Goal: Find specific page/section

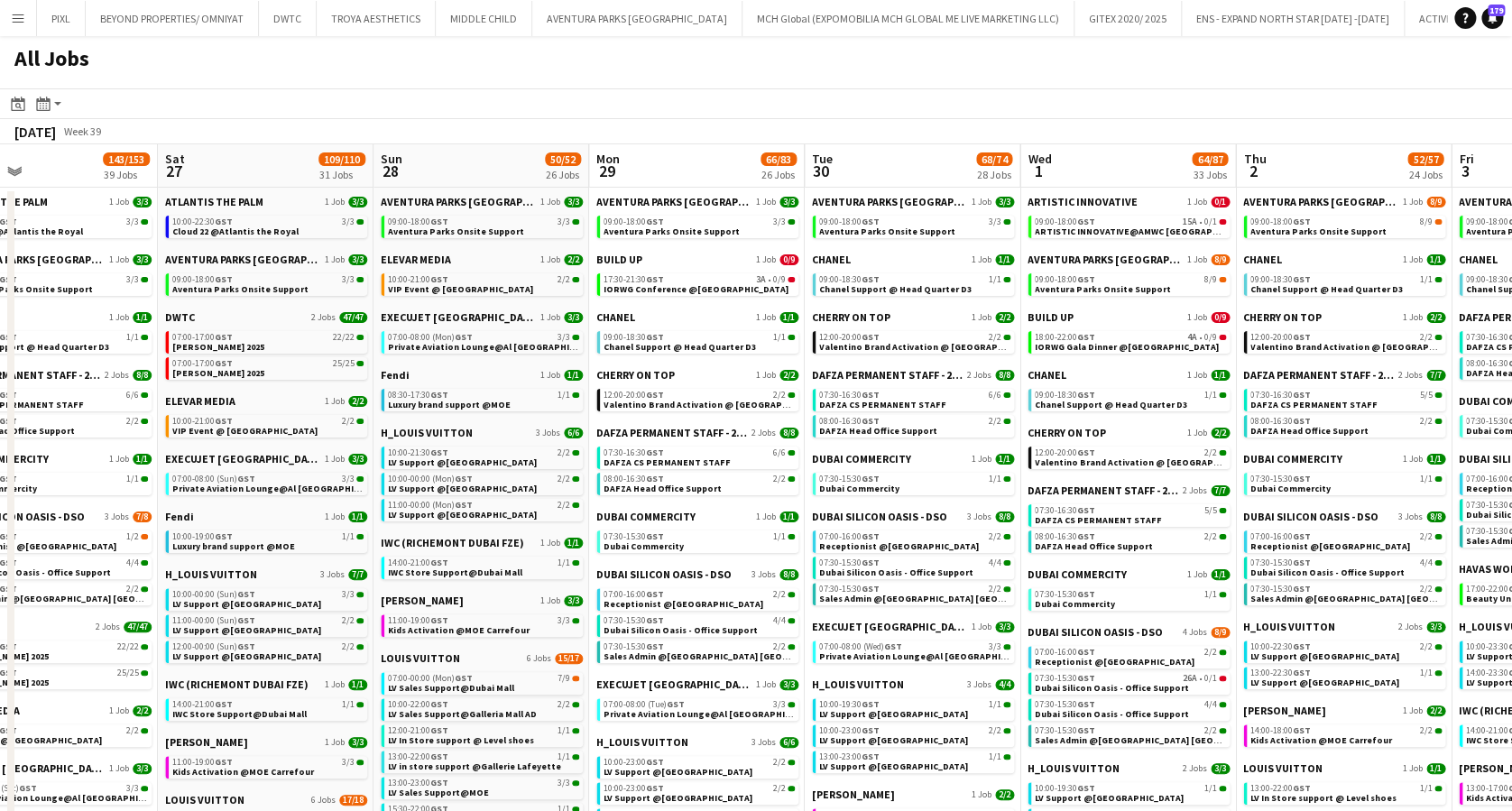
drag, startPoint x: 390, startPoint y: 330, endPoint x: 1301, endPoint y: 333, distance: 911.0
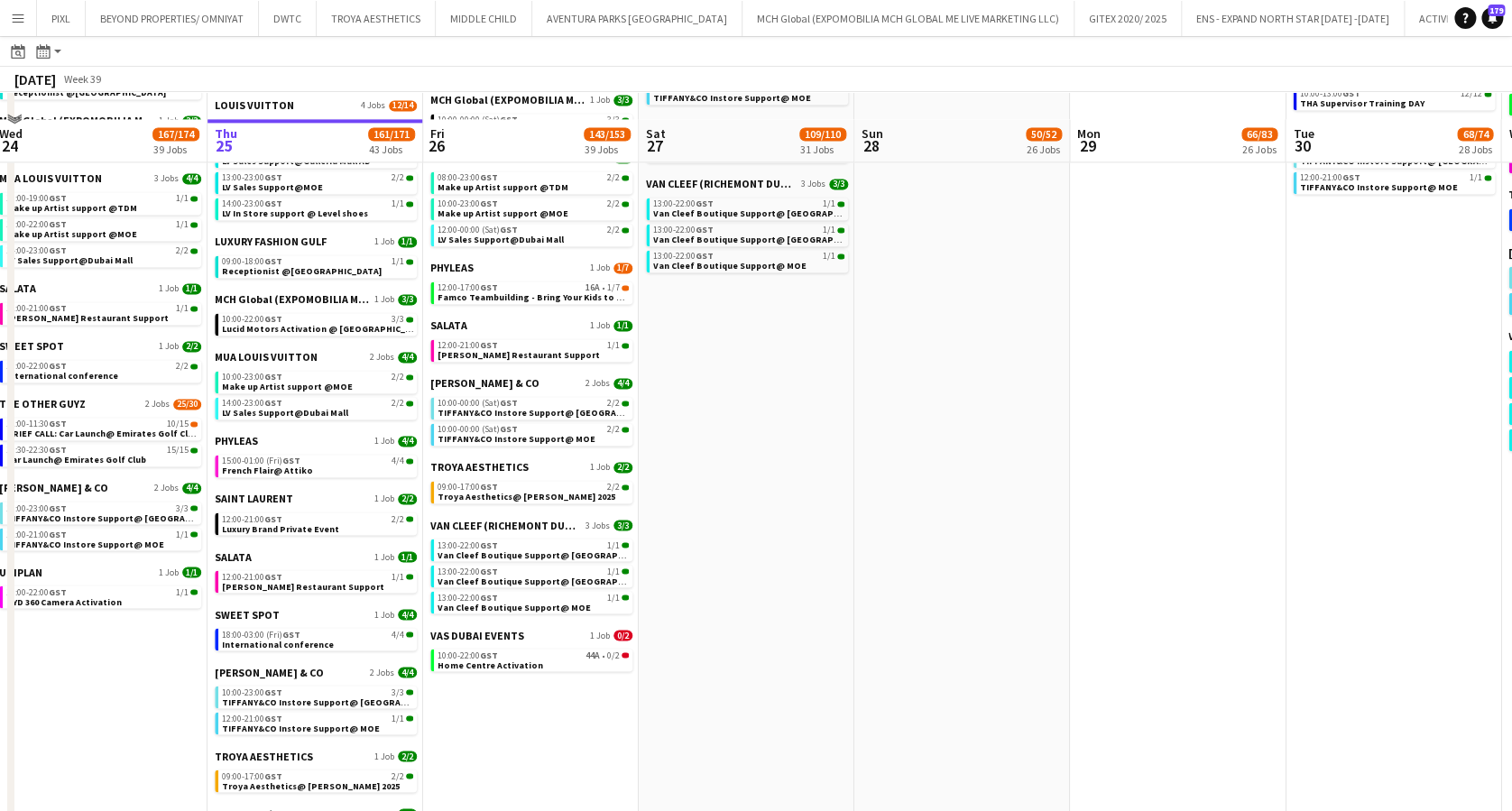
scroll to position [1323, 0]
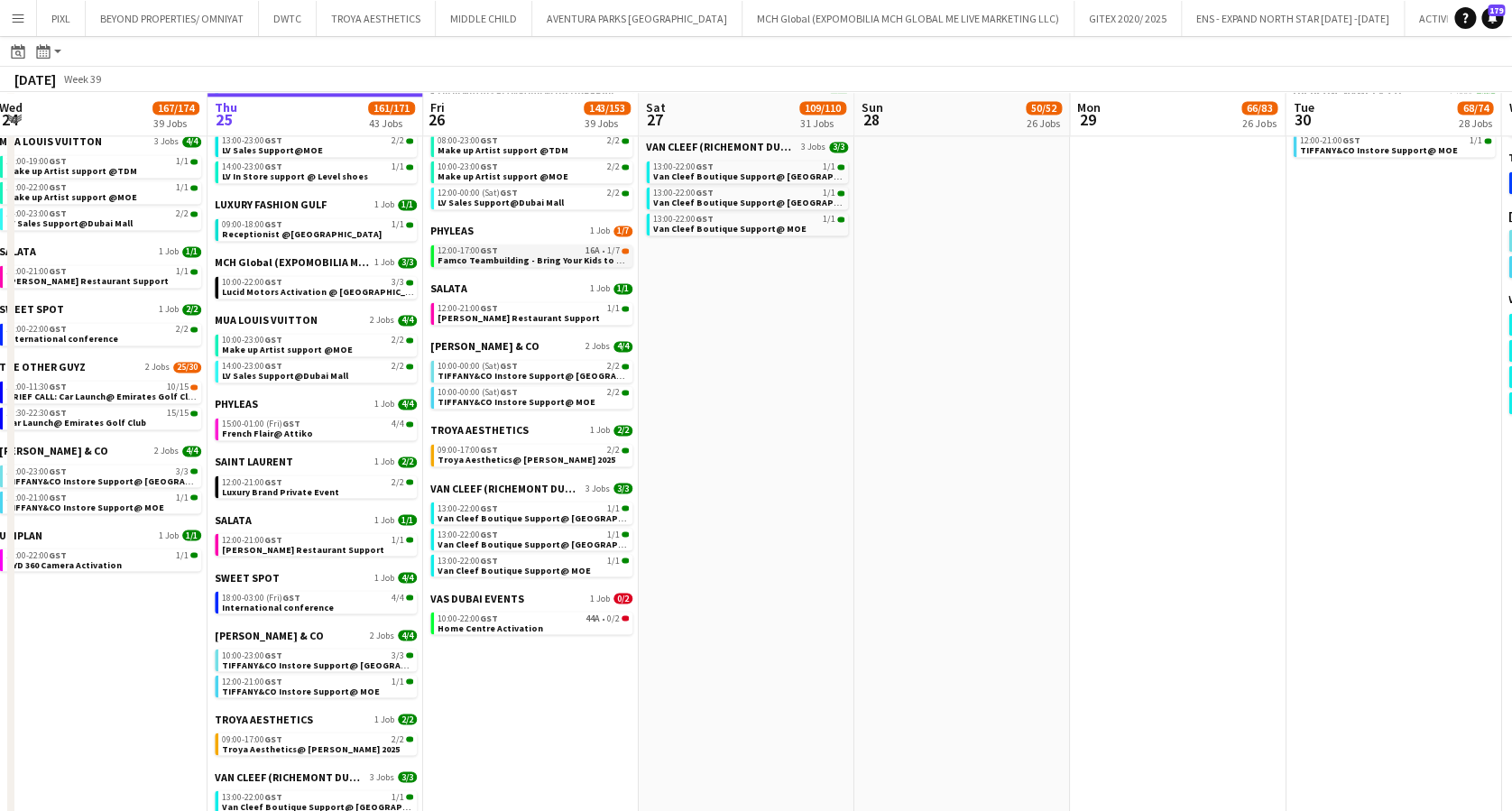
click at [520, 257] on span "Famco Teambuilding - Bring Your Kids to Work Day" at bounding box center [547, 259] width 220 height 12
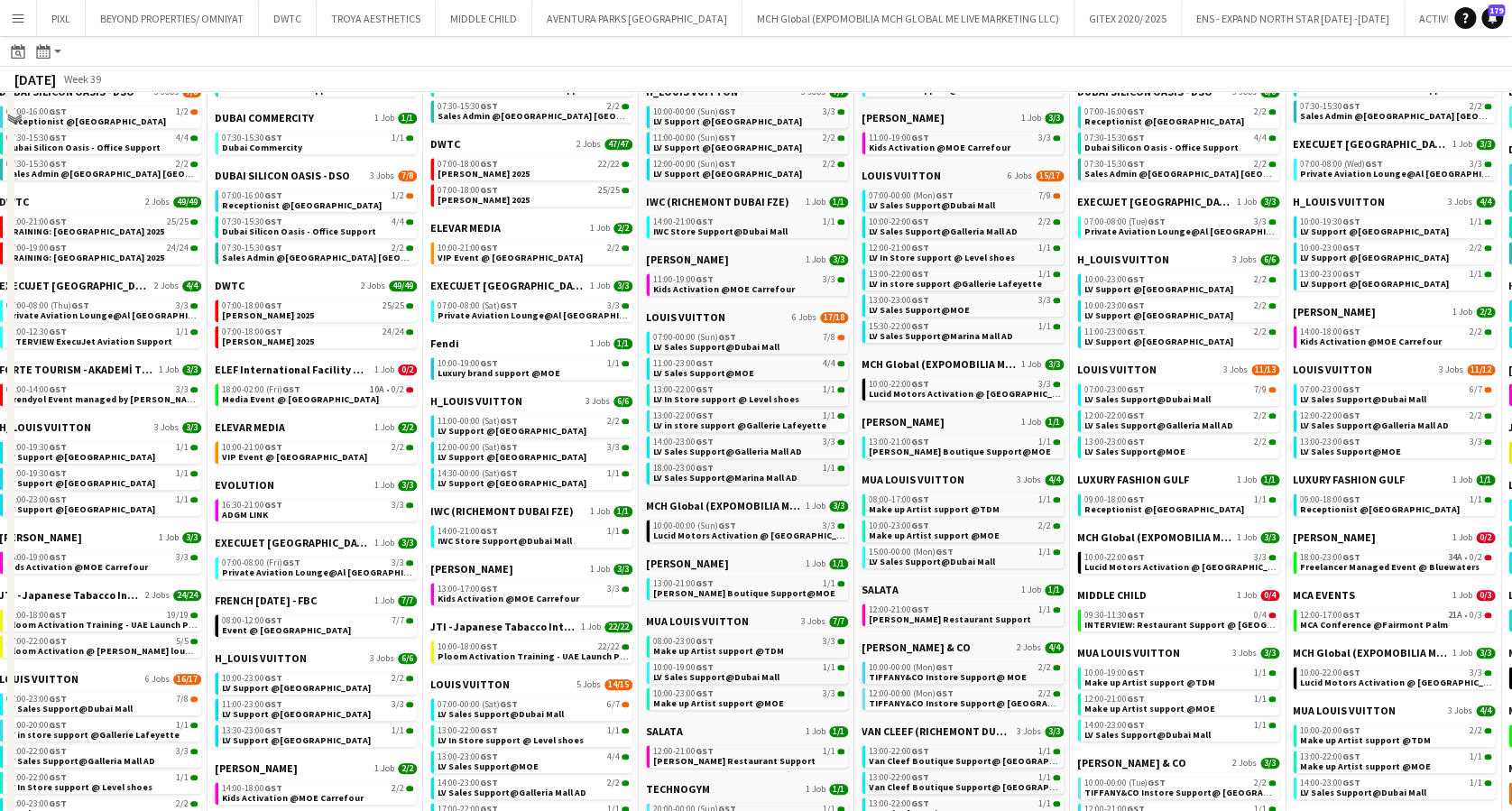
scroll to position [0, 0]
